Goal: Find specific page/section: Find specific page/section

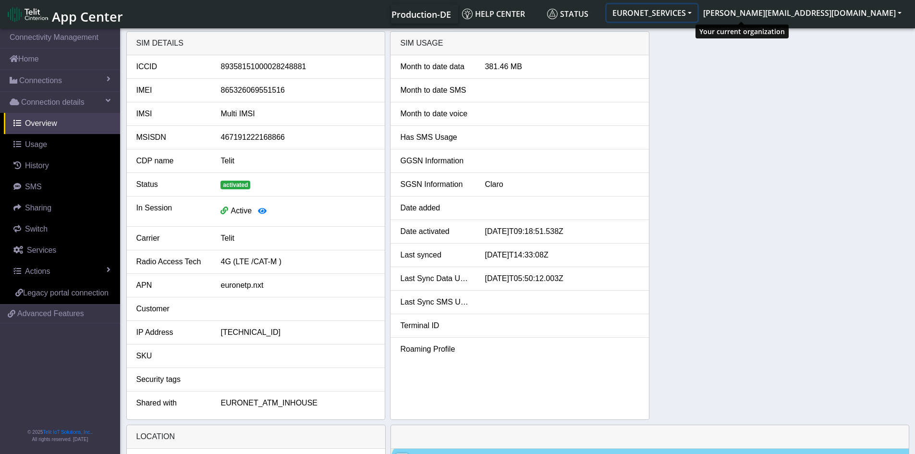
click at [505, 12] on button "EURONET_SERVICES" at bounding box center [652, 12] width 91 height 17
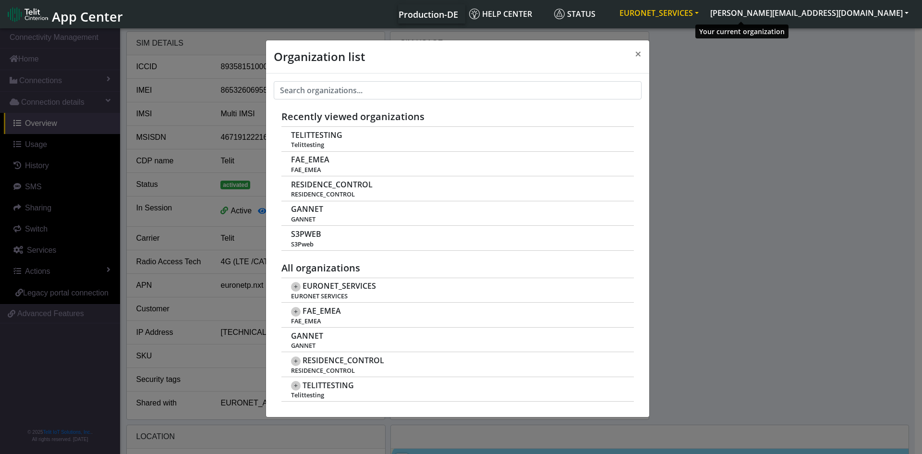
scroll to position [3, 0]
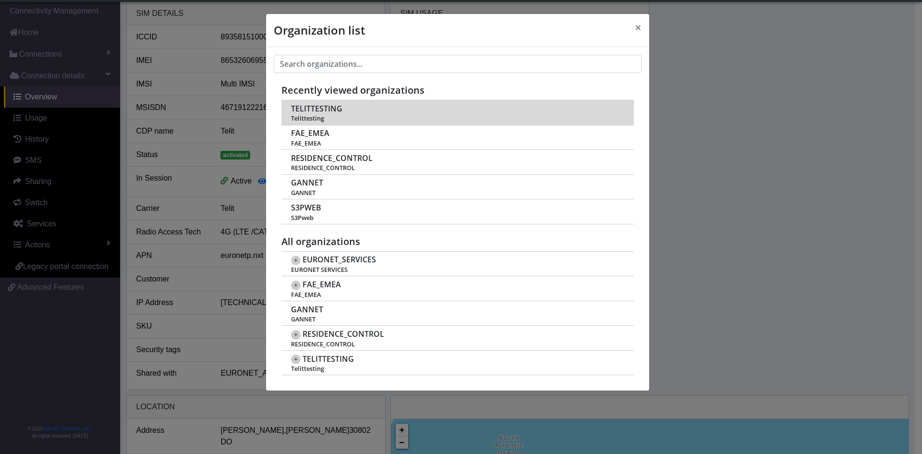
click at [325, 106] on span "TELITTESTING" at bounding box center [316, 108] width 51 height 9
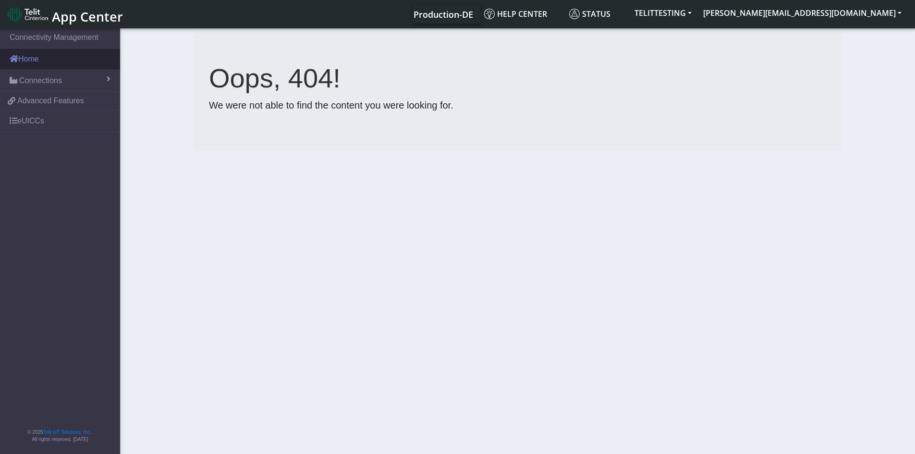
click at [26, 56] on link "Home" at bounding box center [60, 59] width 120 height 21
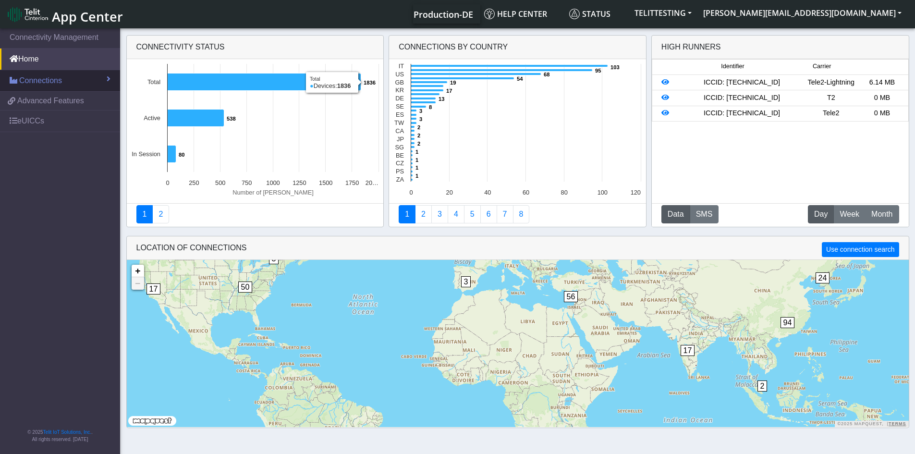
click at [51, 81] on span "Connections" at bounding box center [40, 81] width 43 height 12
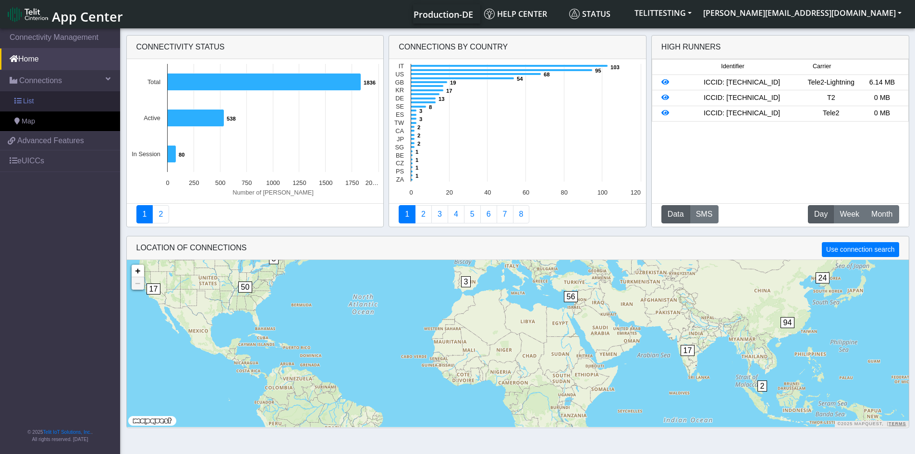
click at [35, 98] on link "List" at bounding box center [60, 101] width 120 height 20
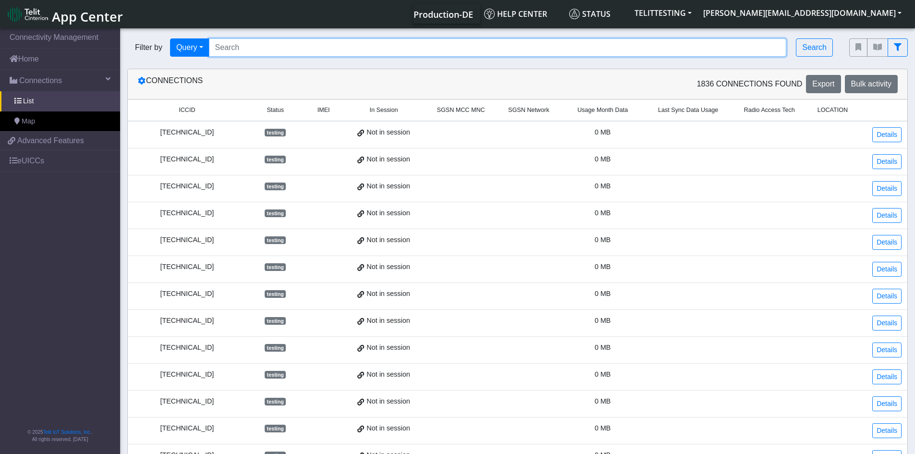
click at [406, 45] on input "Search..." at bounding box center [498, 47] width 578 height 18
paste input "89358152000000066185"
type input "89358152000000066185"
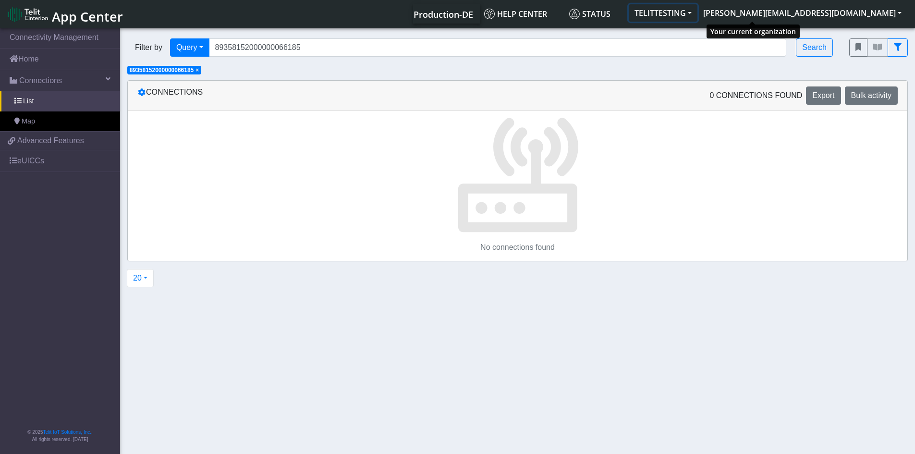
click at [698, 12] on button "TELITTESTING" at bounding box center [663, 12] width 69 height 17
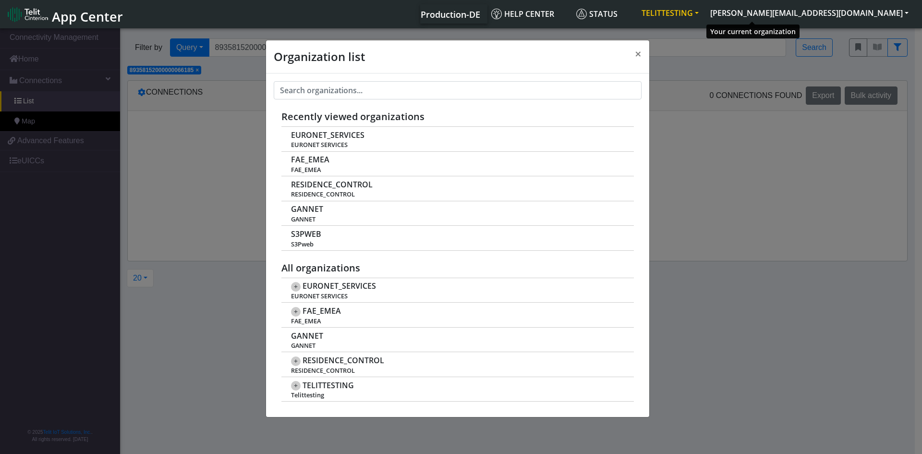
scroll to position [3, 0]
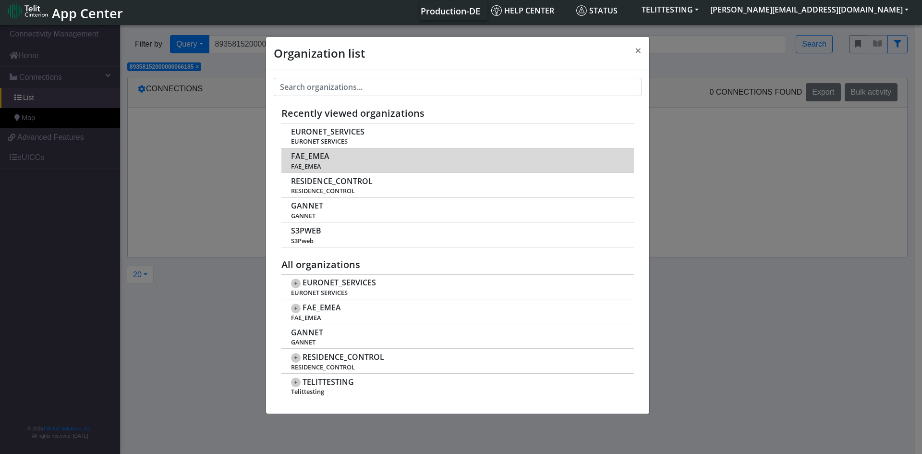
click at [313, 158] on span "FAE_EMEA" at bounding box center [310, 156] width 38 height 9
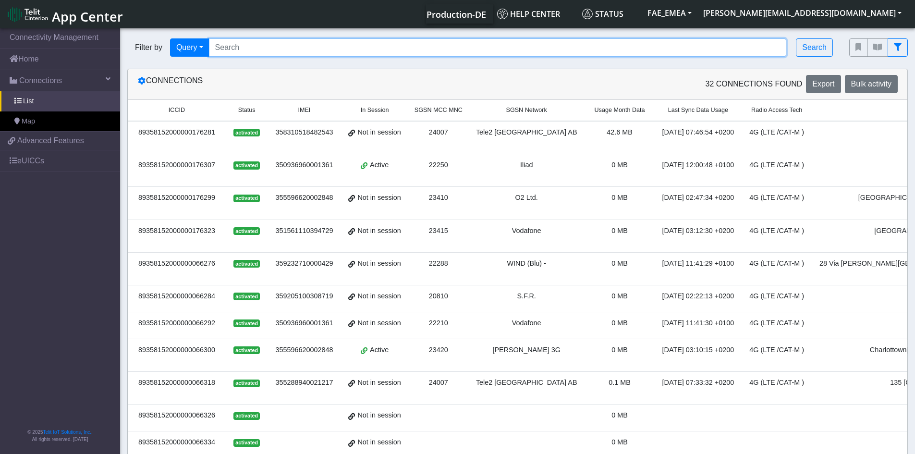
click at [326, 49] on input "Search..." at bounding box center [498, 47] width 578 height 18
paste input "89358152000000066185"
type input "89358152000000066185"
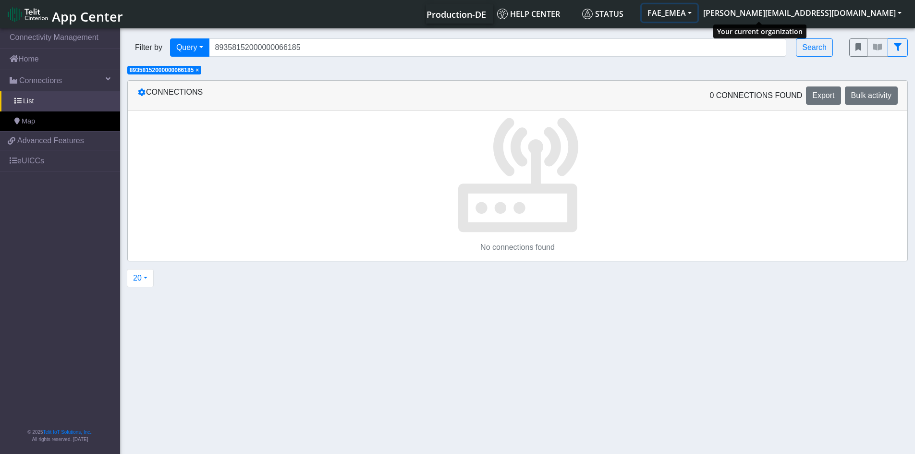
click at [698, 12] on button "FAE_EMEA" at bounding box center [670, 12] width 56 height 17
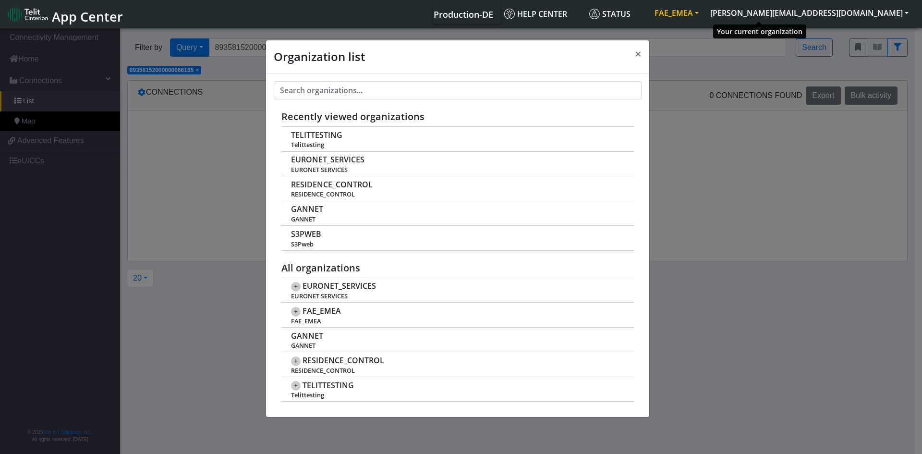
scroll to position [3, 0]
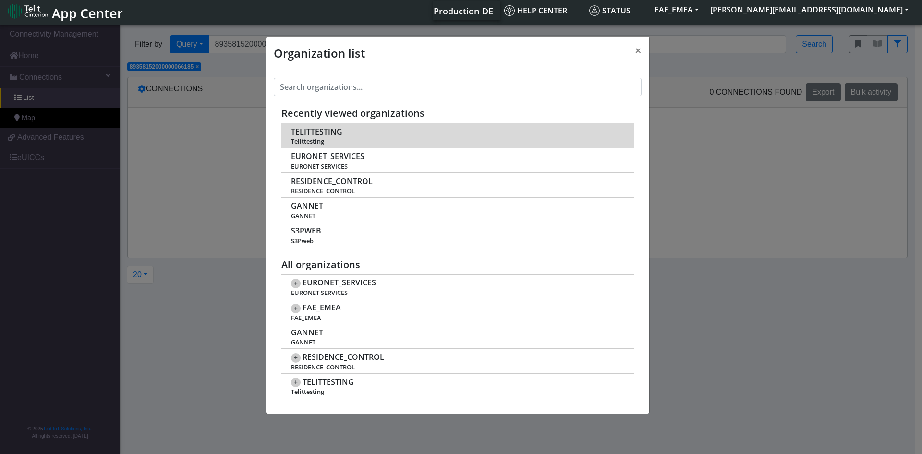
click at [327, 133] on span "TELITTESTING" at bounding box center [316, 131] width 51 height 9
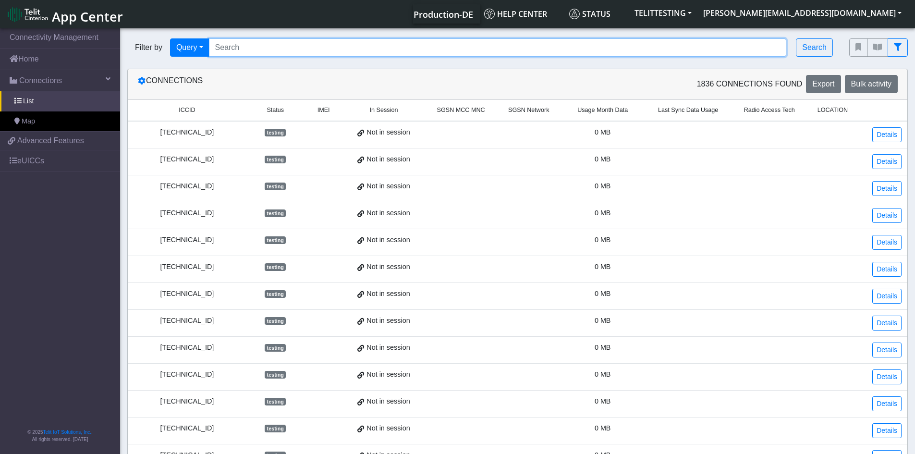
click at [284, 44] on input "Search..." at bounding box center [498, 47] width 578 height 18
paste input "89358152000000066185"
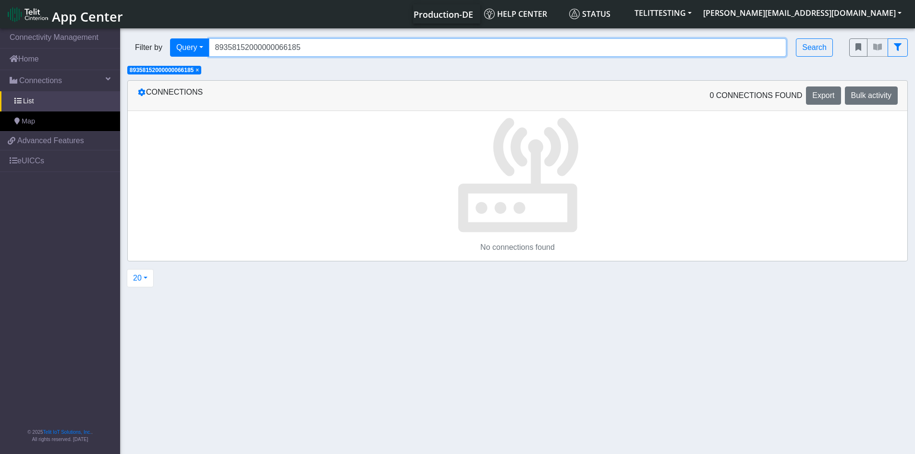
click at [318, 48] on input "89358152000000066185" at bounding box center [498, 47] width 578 height 18
drag, startPoint x: 318, startPoint y: 48, endPoint x: 123, endPoint y: 50, distance: 195.5
click at [123, 50] on div "Filter by Query Query Not connected Tags Country Operator 89358152000000066185 …" at bounding box center [481, 47] width 722 height 33
paste input "033023428100000000044877481746"
type input "89033023428100000000044877481746"
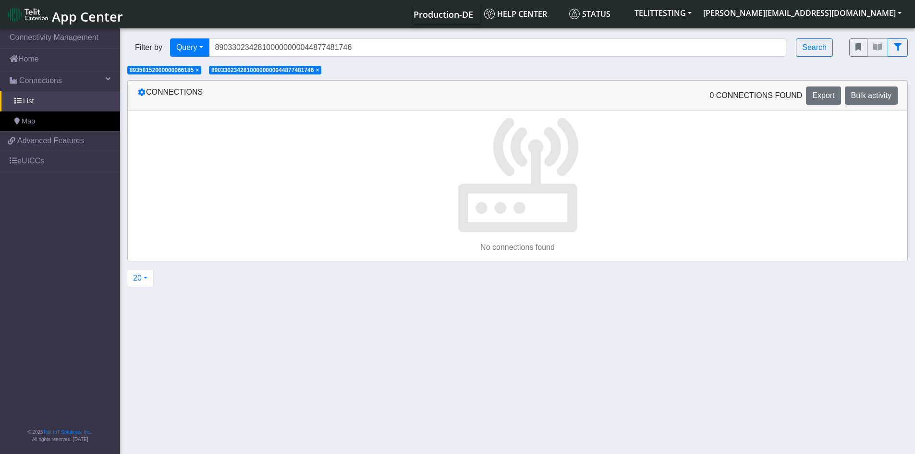
click at [199, 68] on span "×" at bounding box center [197, 70] width 3 height 7
click at [698, 13] on button "TELITTESTING" at bounding box center [663, 12] width 69 height 17
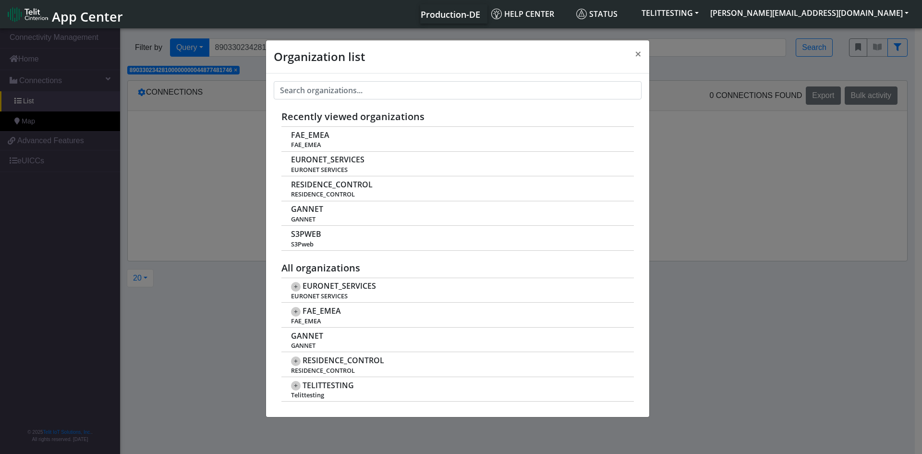
scroll to position [3, 0]
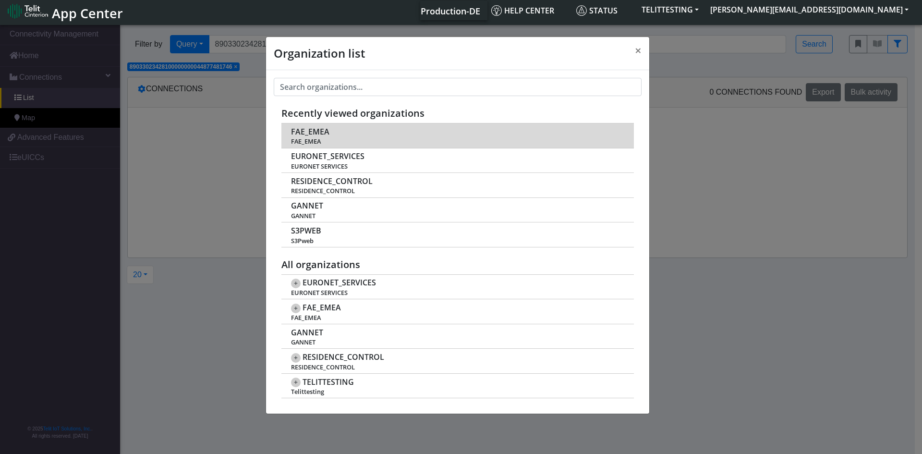
click at [316, 142] on span "FAE_EMEA" at bounding box center [457, 141] width 332 height 7
click at [313, 129] on span "FAE_EMEA" at bounding box center [310, 131] width 38 height 9
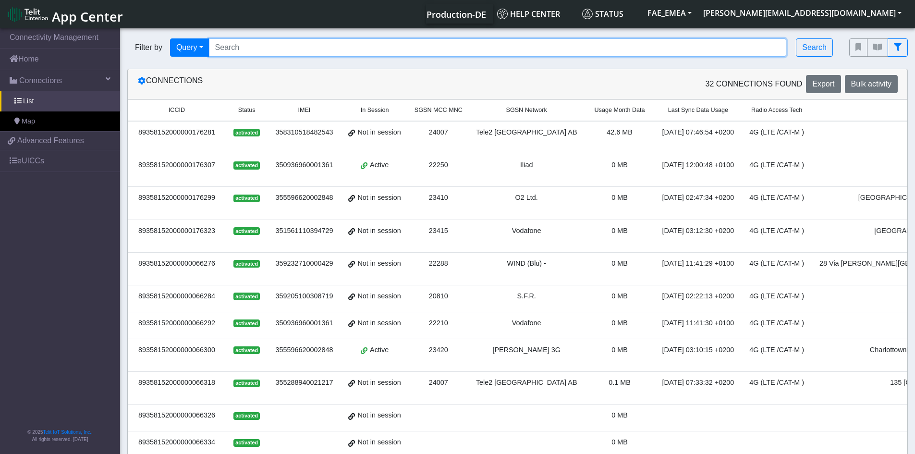
click at [285, 50] on input "Search..." at bounding box center [498, 47] width 578 height 18
paste input "89033023428100000000044877481746"
type input "89033023428100000000044877481746"
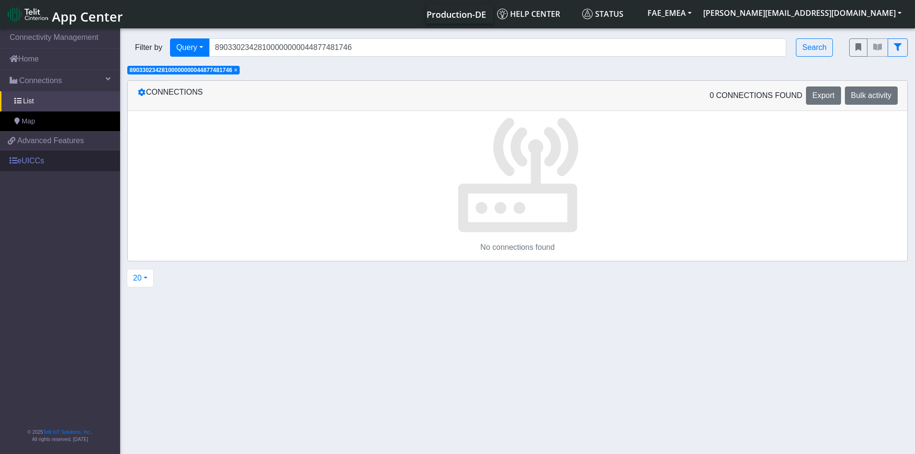
click at [30, 159] on link "eUICCs" at bounding box center [60, 160] width 120 height 21
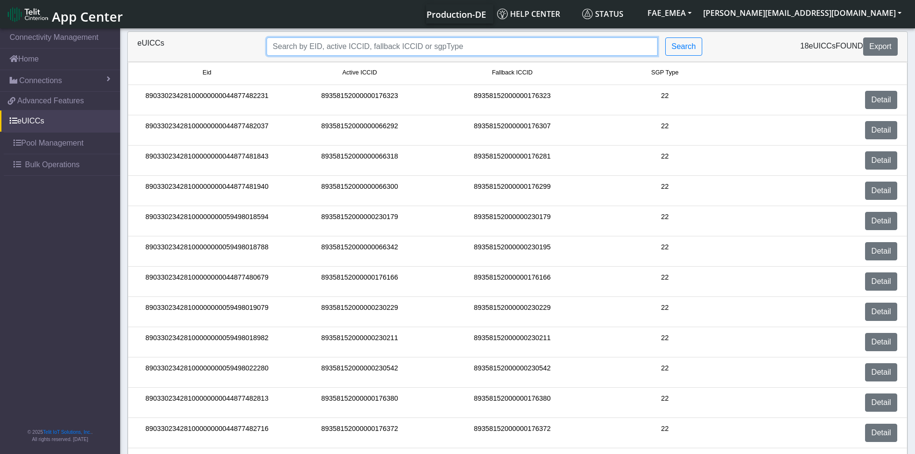
click at [354, 49] on input "Search..." at bounding box center [462, 46] width 391 height 18
paste input "89033023428100000000044877481746"
type input "89033023428100000000044877481746"
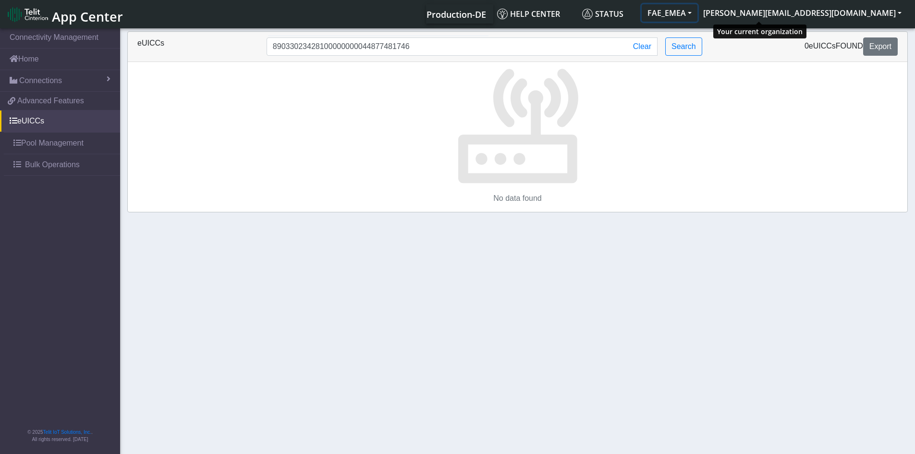
click at [698, 14] on button "FAE_EMEA" at bounding box center [670, 12] width 56 height 17
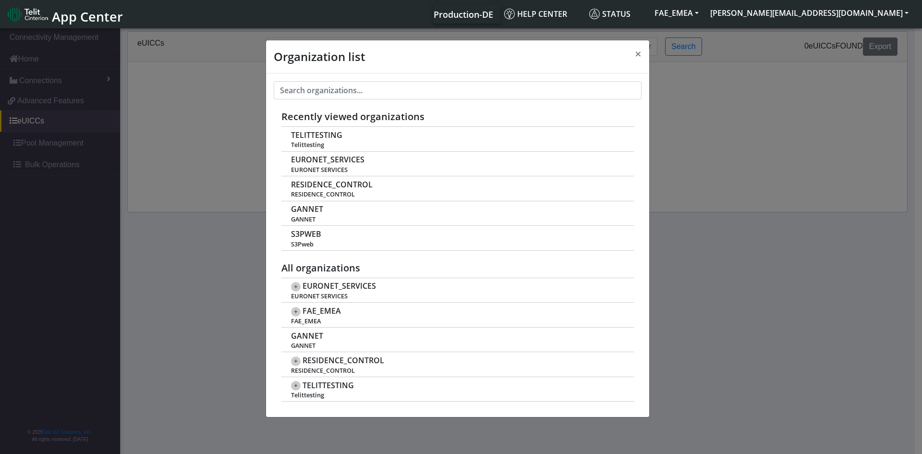
scroll to position [3, 0]
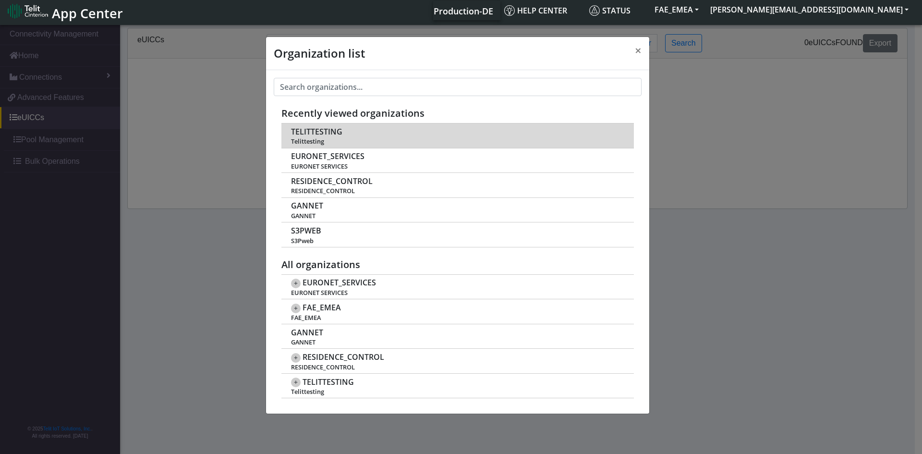
click at [319, 133] on span "TELITTESTING" at bounding box center [316, 131] width 51 height 9
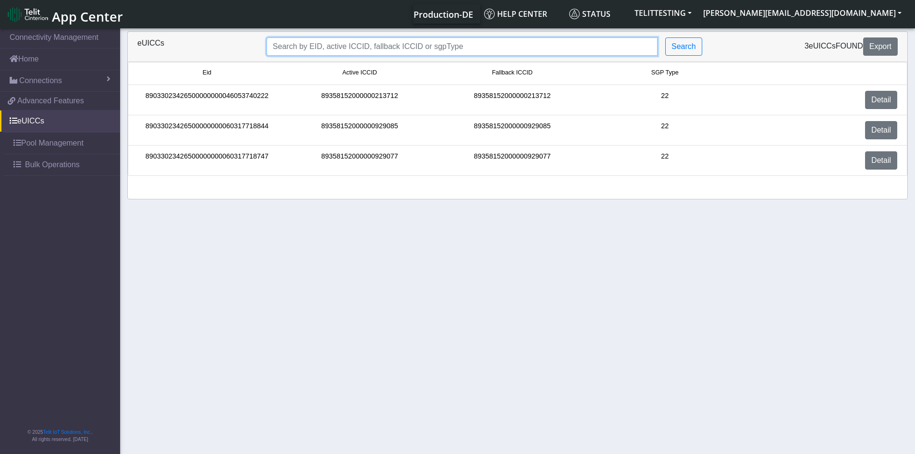
click at [441, 47] on input "Search..." at bounding box center [462, 46] width 391 height 18
paste input "89033023428100000000044877481746"
type input "89033023428100000000044877481746"
